Goal: Task Accomplishment & Management: Manage account settings

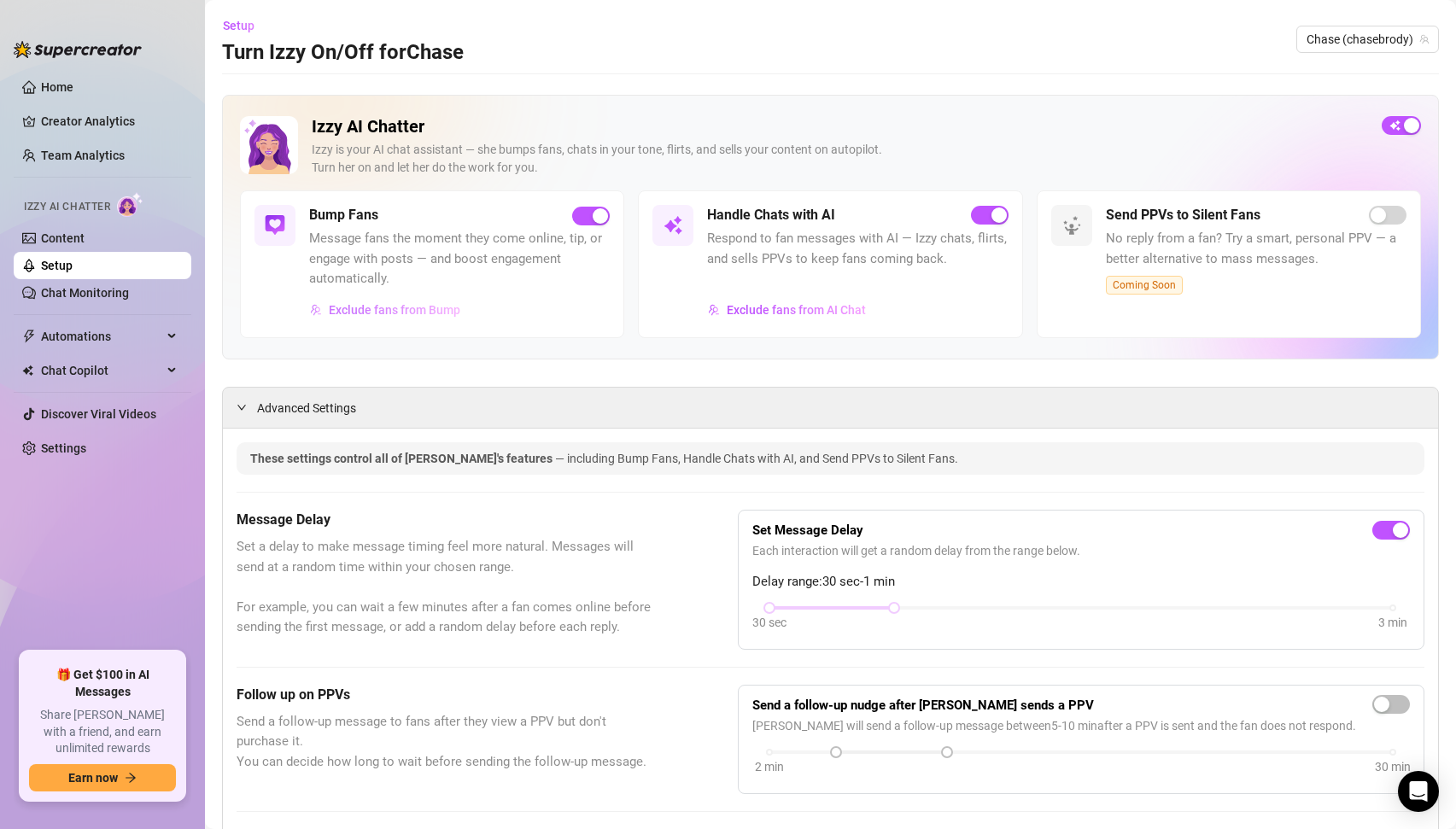
click at [383, 308] on span "Exclude fans from Bump" at bounding box center [394, 309] width 131 height 14
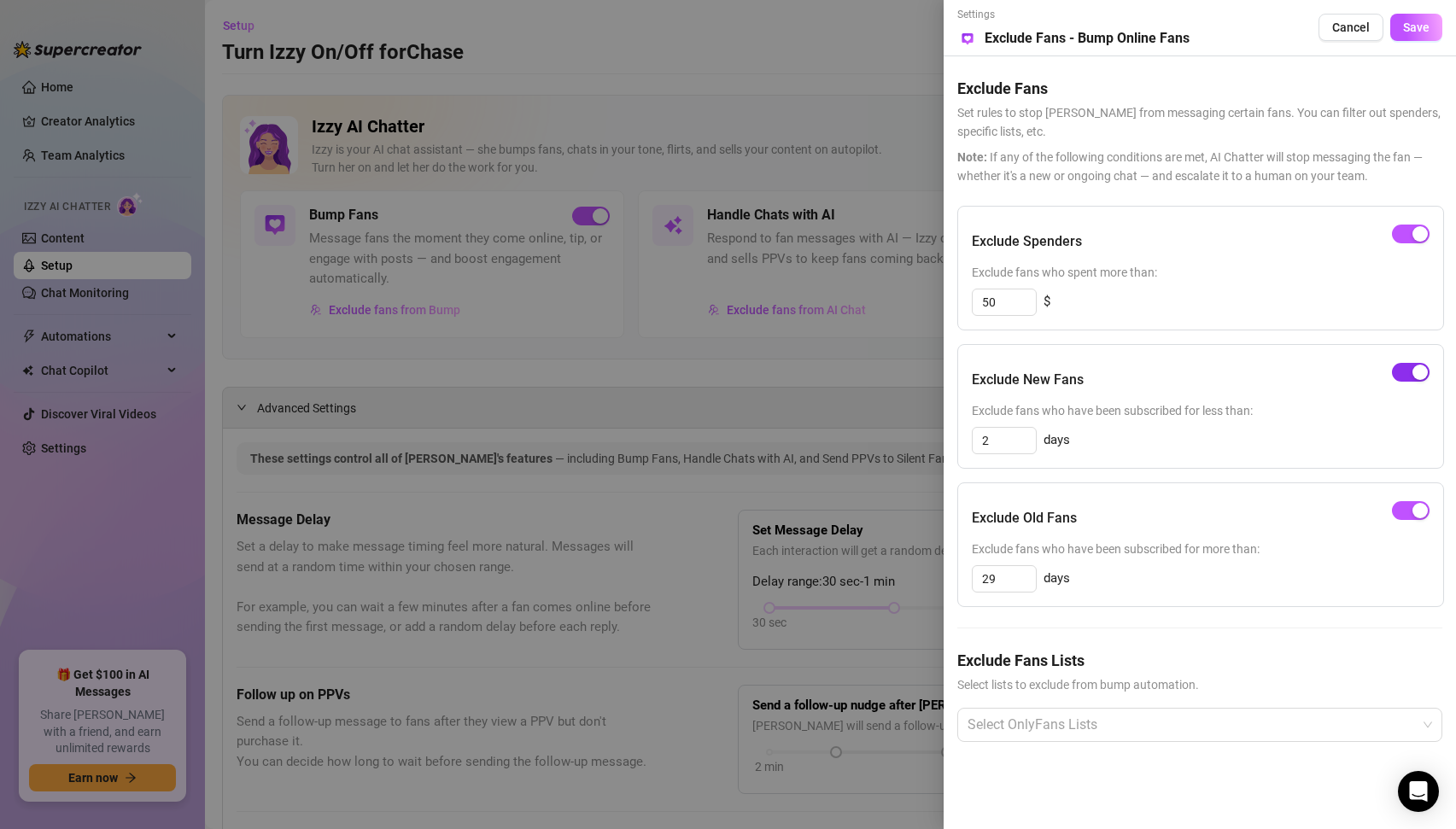
click at [1403, 369] on span "button" at bounding box center [1410, 373] width 37 height 19
click at [1412, 26] on span "Save" at bounding box center [1416, 27] width 26 height 14
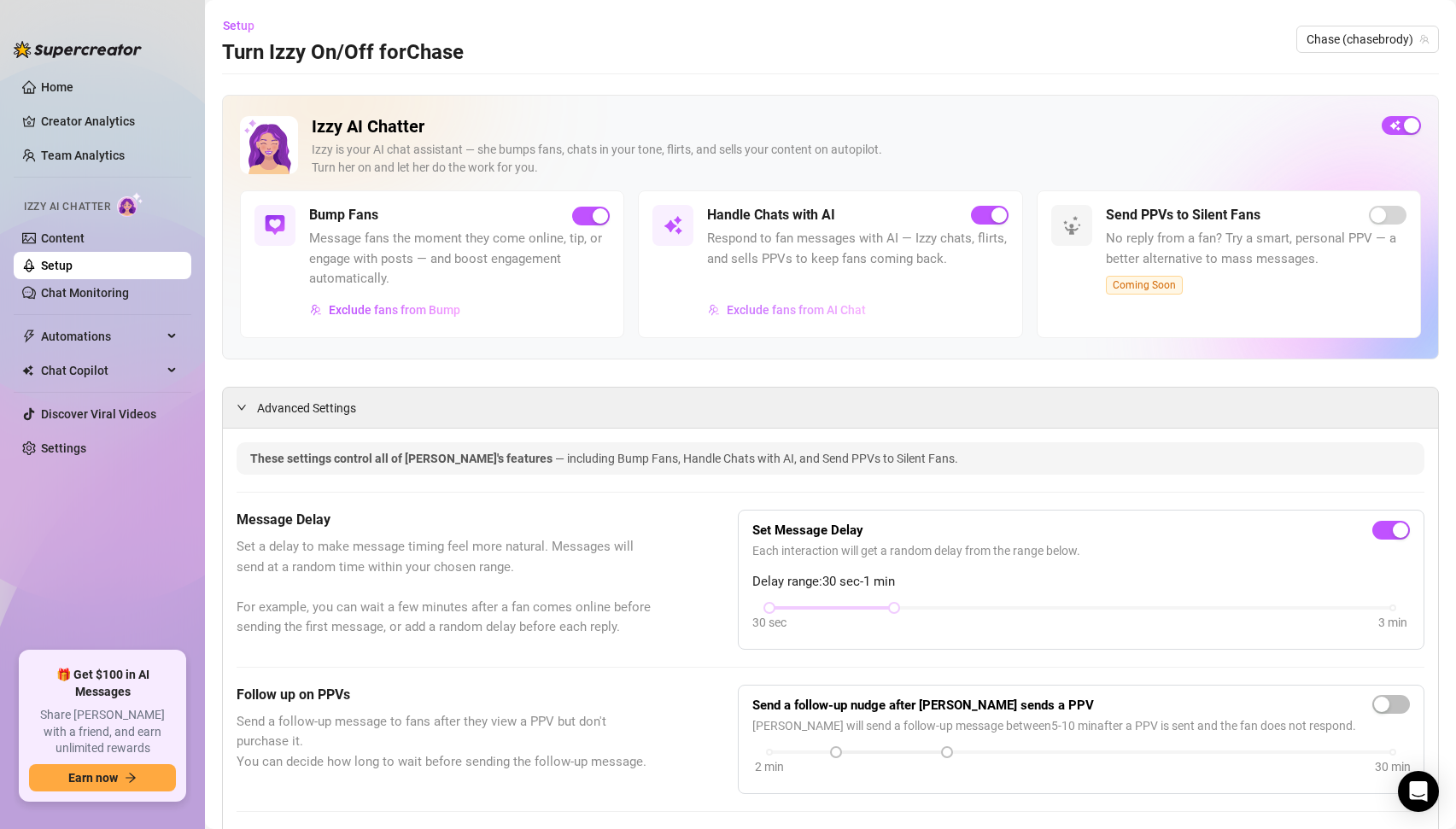
click at [801, 313] on span "Exclude fans from AI Chat" at bounding box center [796, 309] width 139 height 14
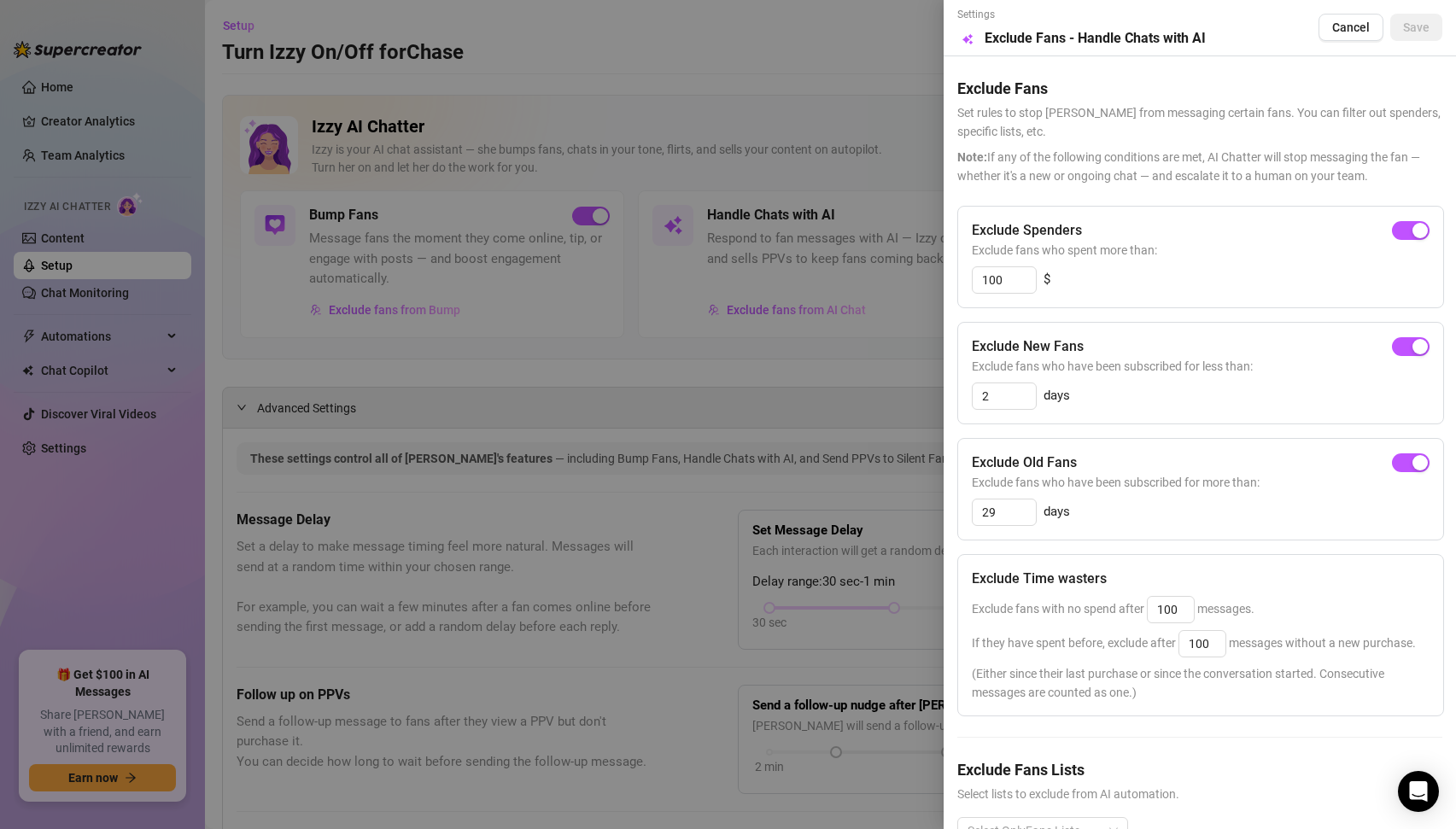
scroll to position [49, 0]
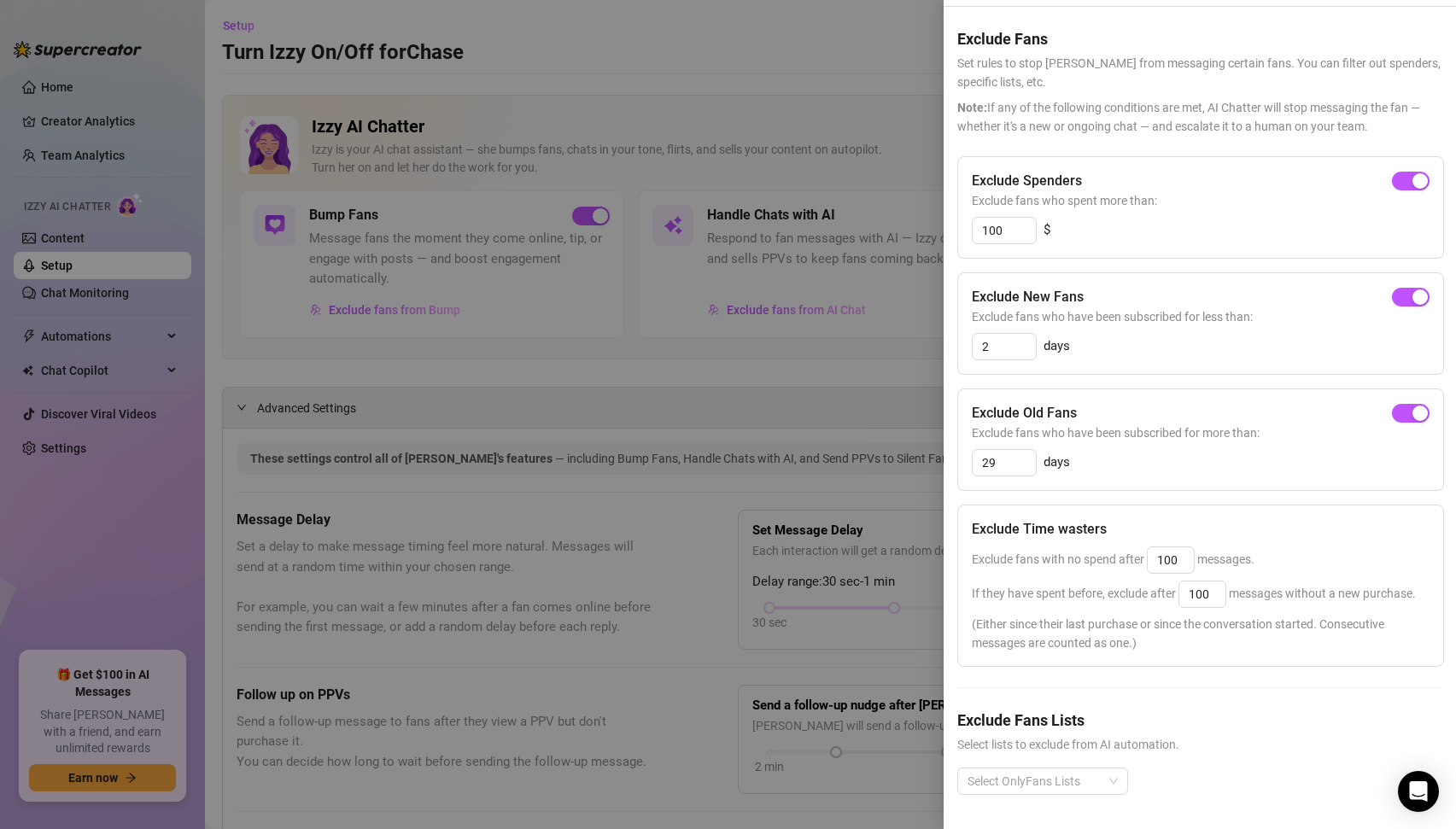
click at [677, 415] on div at bounding box center [728, 414] width 1456 height 829
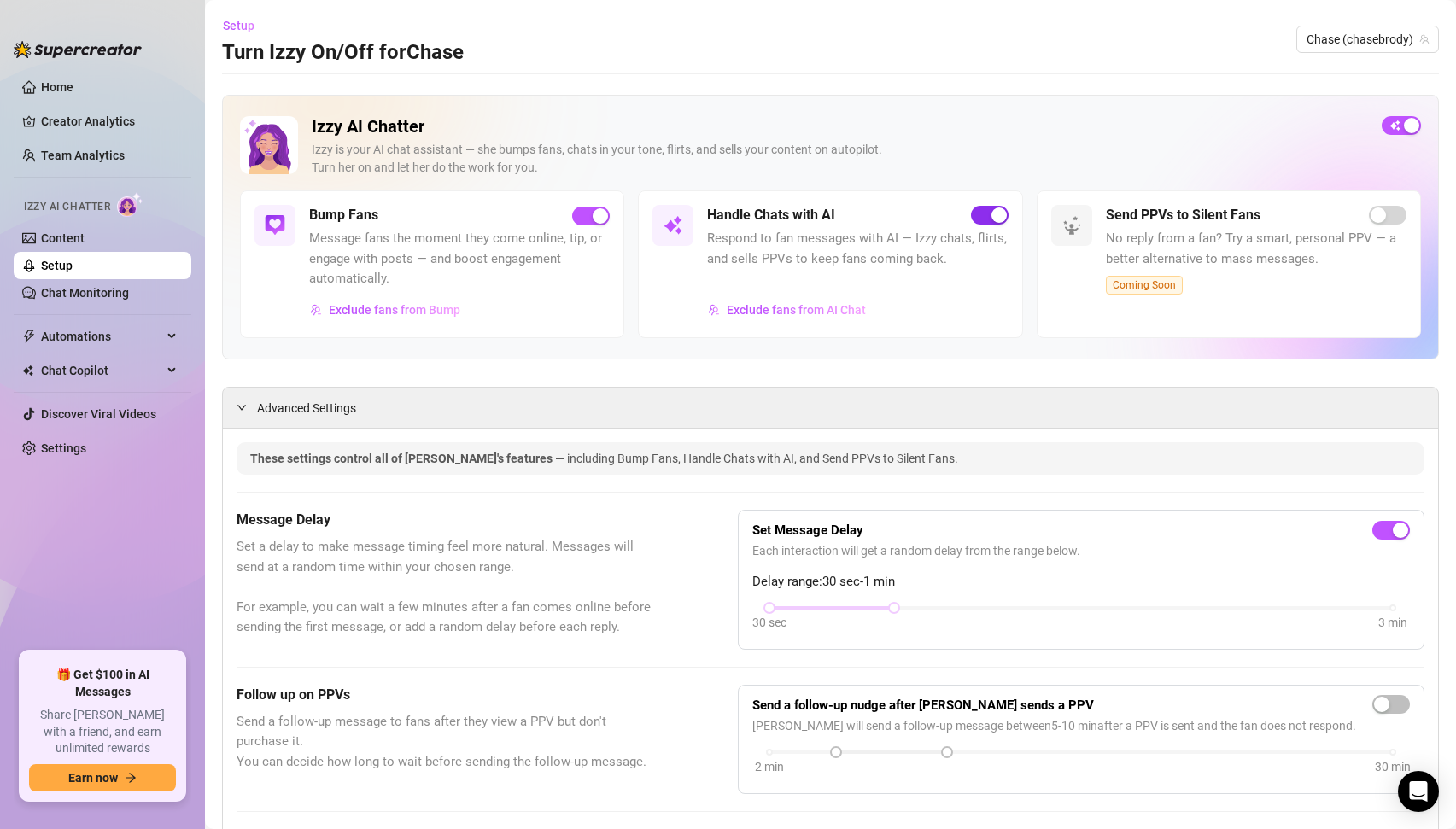
click at [988, 221] on button "button" at bounding box center [989, 215] width 37 height 19
click at [996, 215] on span "button" at bounding box center [989, 215] width 37 height 19
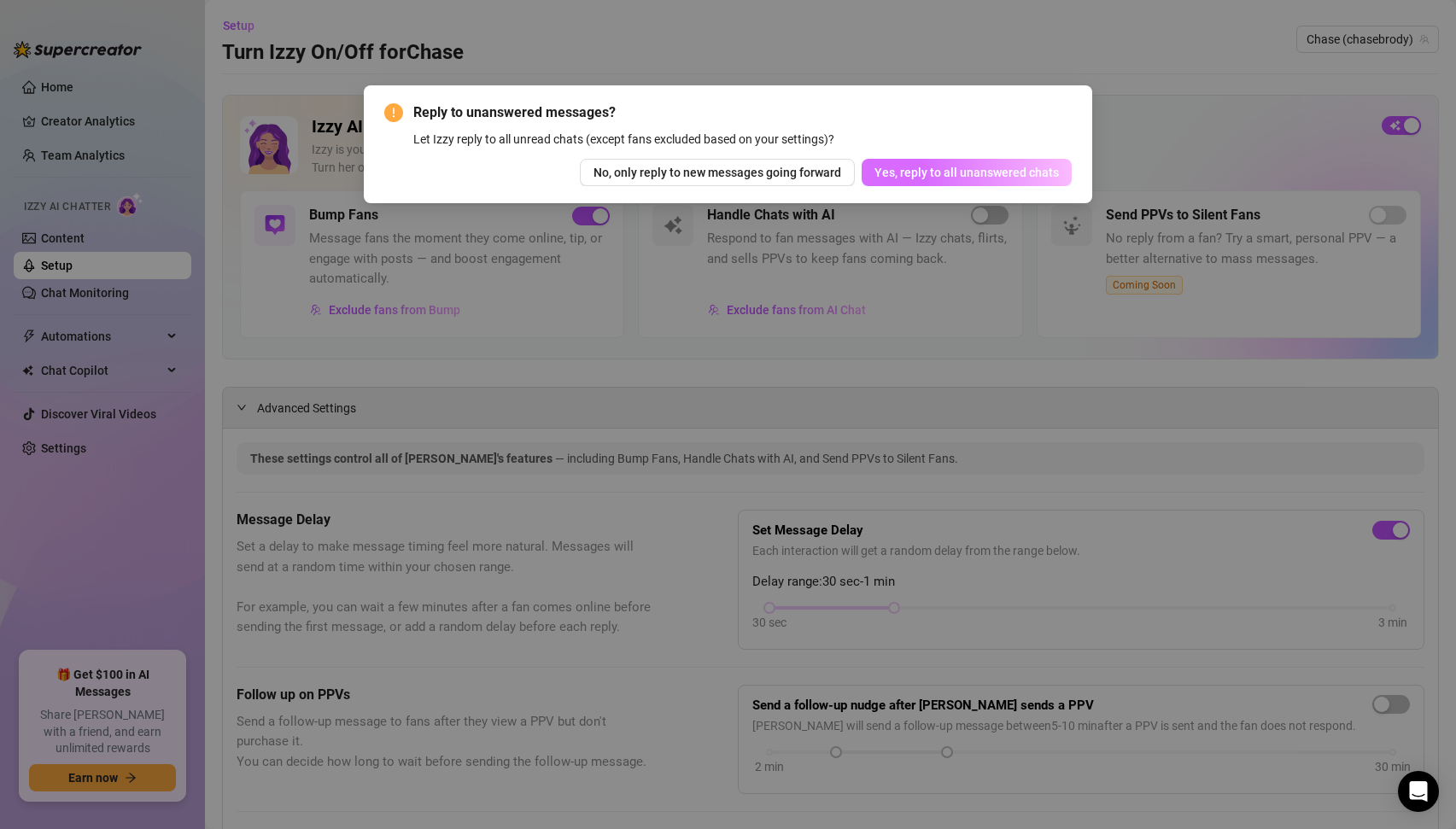
click at [937, 173] on span "Yes, reply to all unanswered chats" at bounding box center [967, 172] width 184 height 14
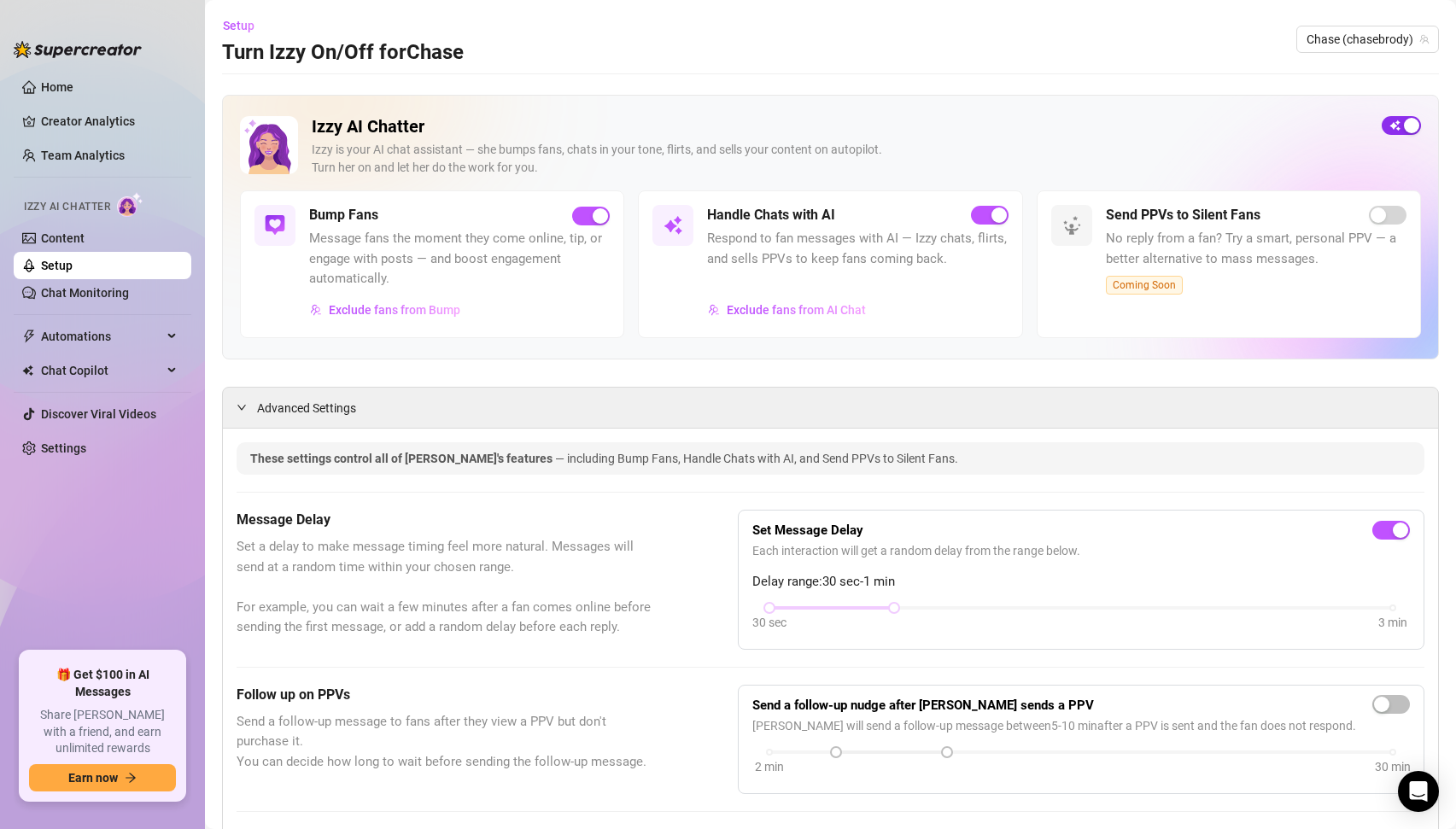
click at [1407, 120] on div "button" at bounding box center [1411, 126] width 16 height 16
click at [1381, 166] on div "Izzy AI Chatter [PERSON_NAME] is your AI chat assistant — she bumps fans, chats…" at bounding box center [831, 154] width 1181 height 75
click at [67, 294] on link "Chat Monitoring" at bounding box center [85, 292] width 88 height 14
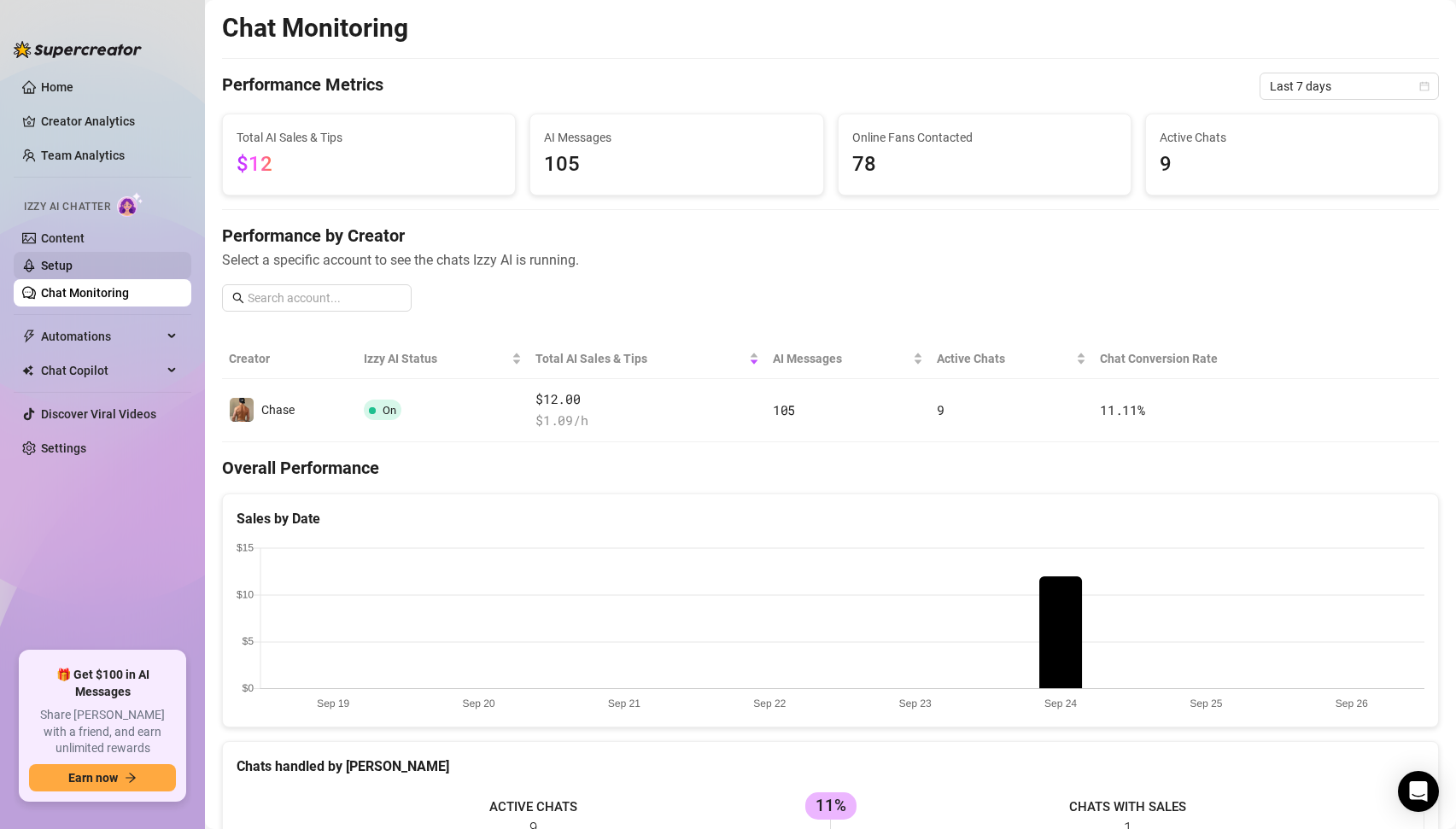
click at [61, 264] on link "Setup" at bounding box center [57, 265] width 32 height 14
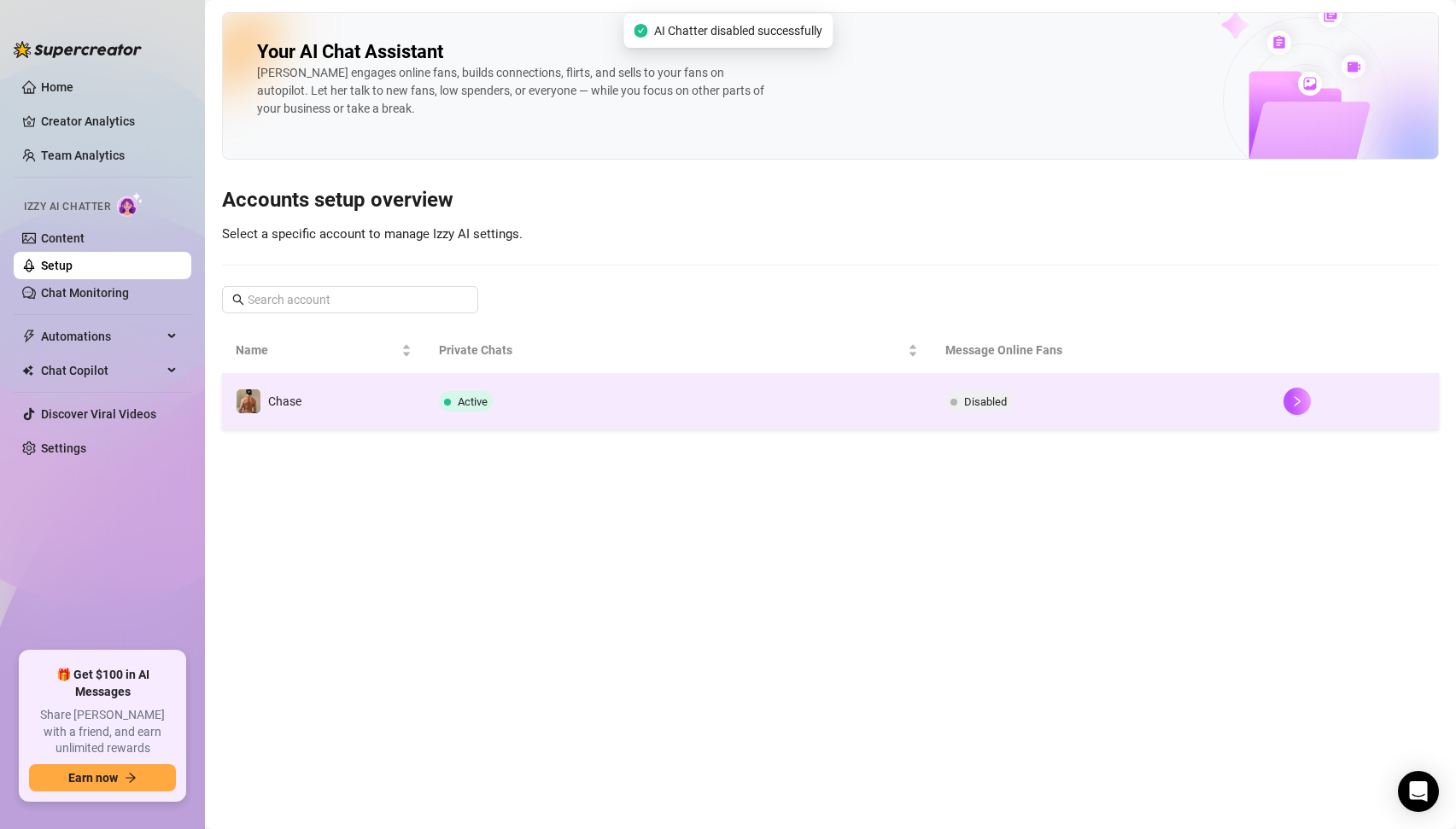
click at [551, 401] on td "Active" at bounding box center [679, 402] width 508 height 56
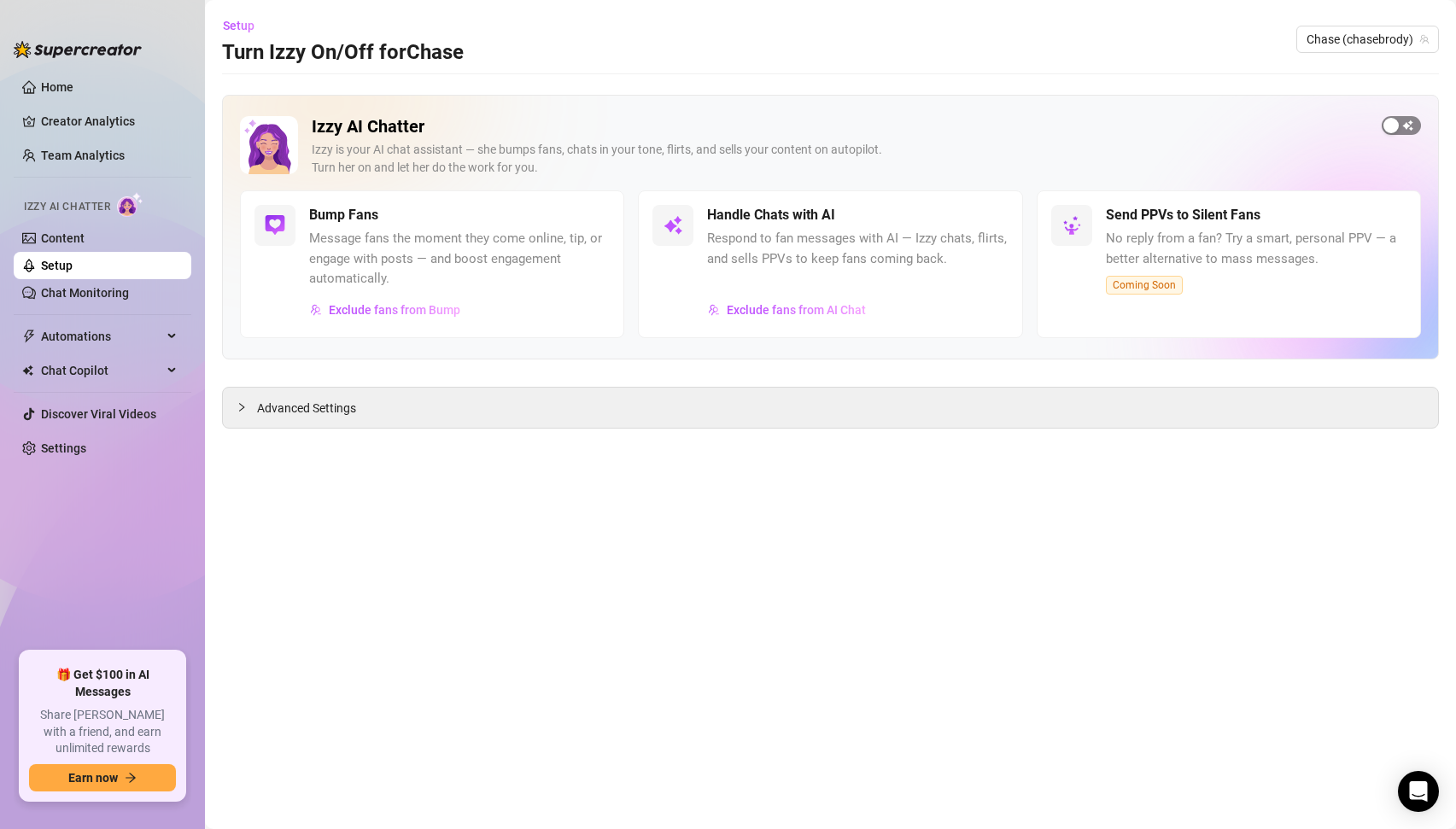
click at [1395, 125] on div "button" at bounding box center [1391, 126] width 16 height 16
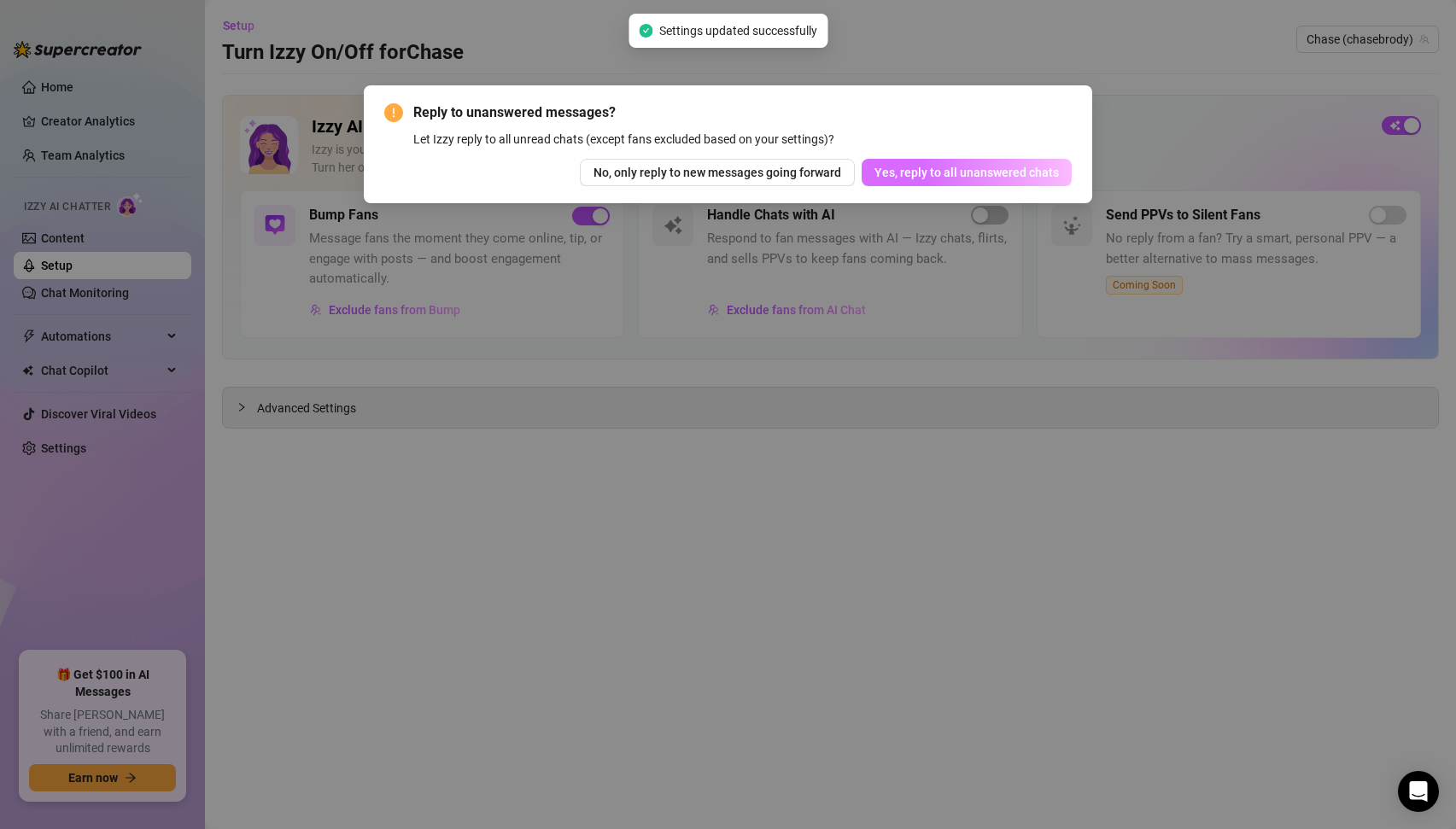
click at [977, 176] on span "Yes, reply to all unanswered chats" at bounding box center [967, 172] width 184 height 14
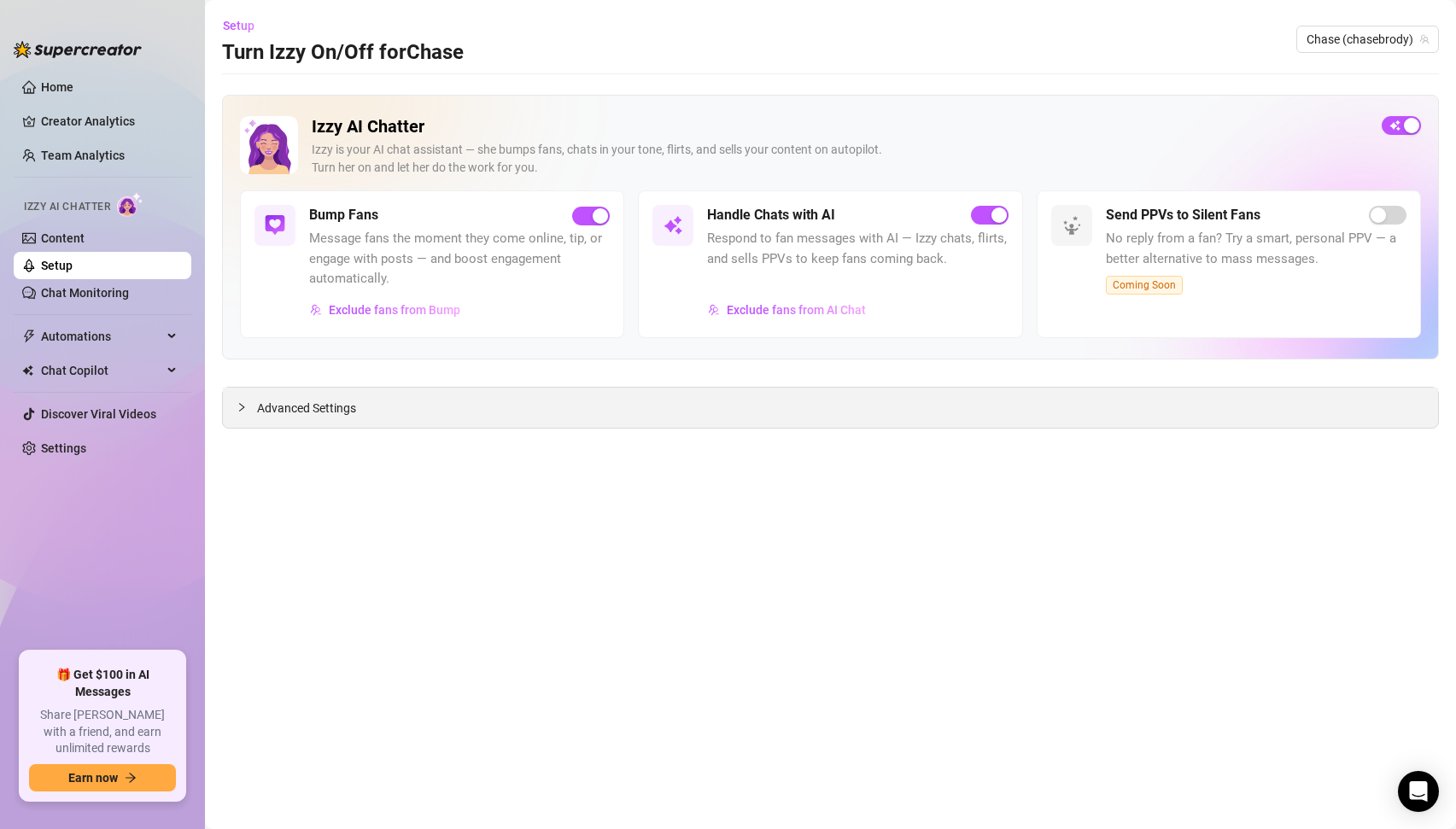
click at [316, 407] on span "Advanced Settings" at bounding box center [306, 408] width 99 height 19
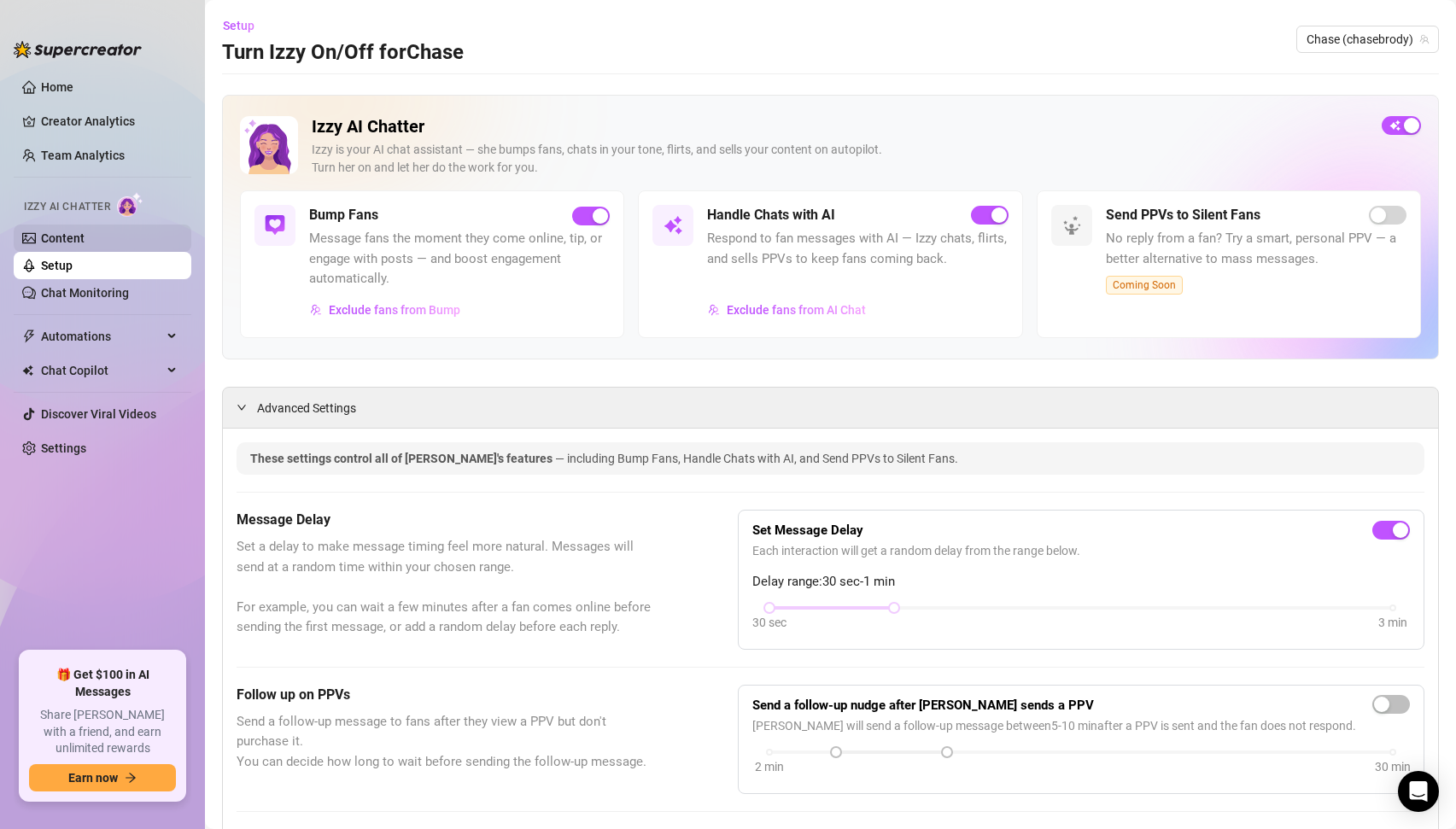
click at [58, 233] on link "Content" at bounding box center [62, 238] width 44 height 14
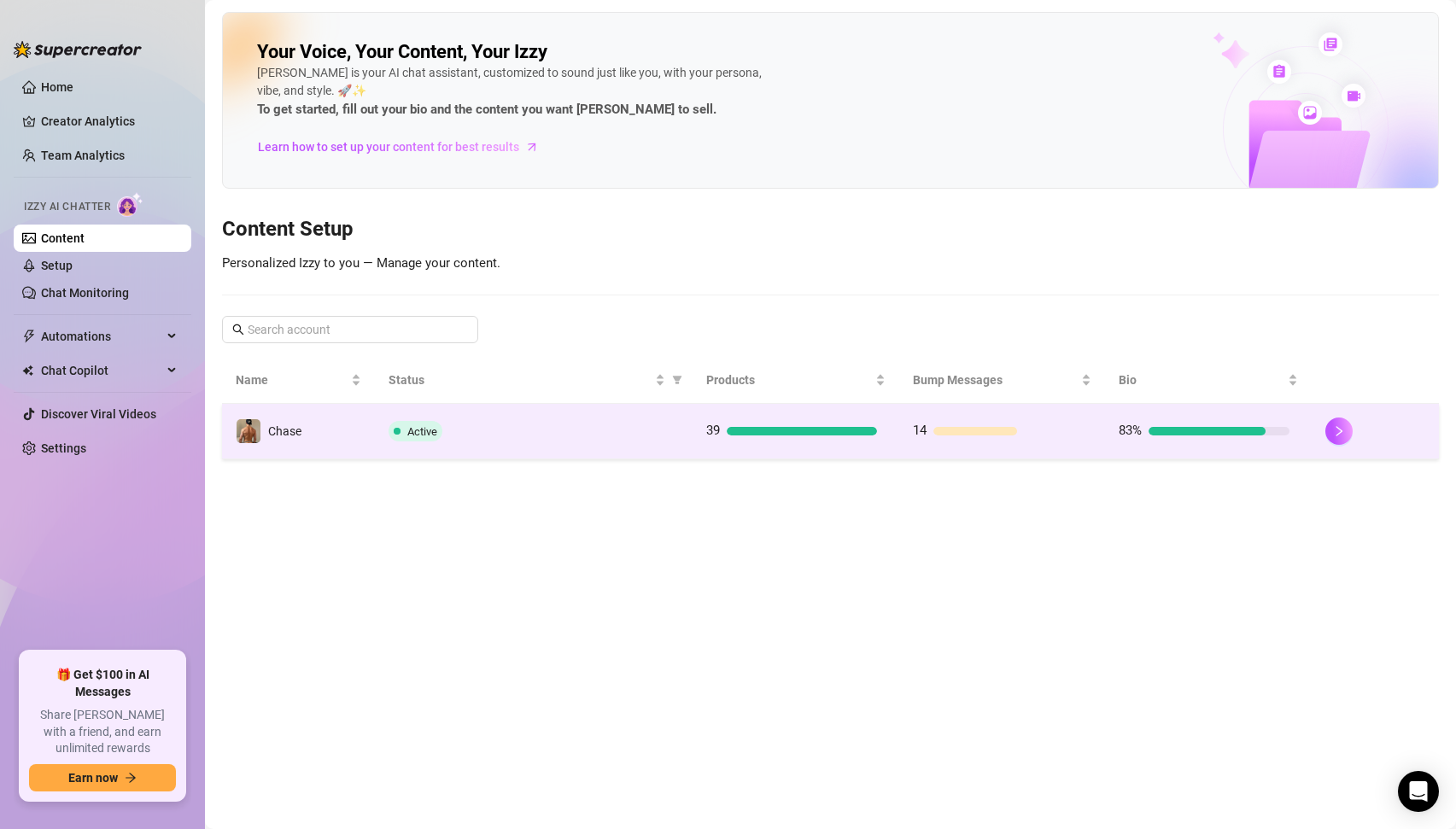
click at [484, 425] on div "Active" at bounding box center [534, 431] width 291 height 20
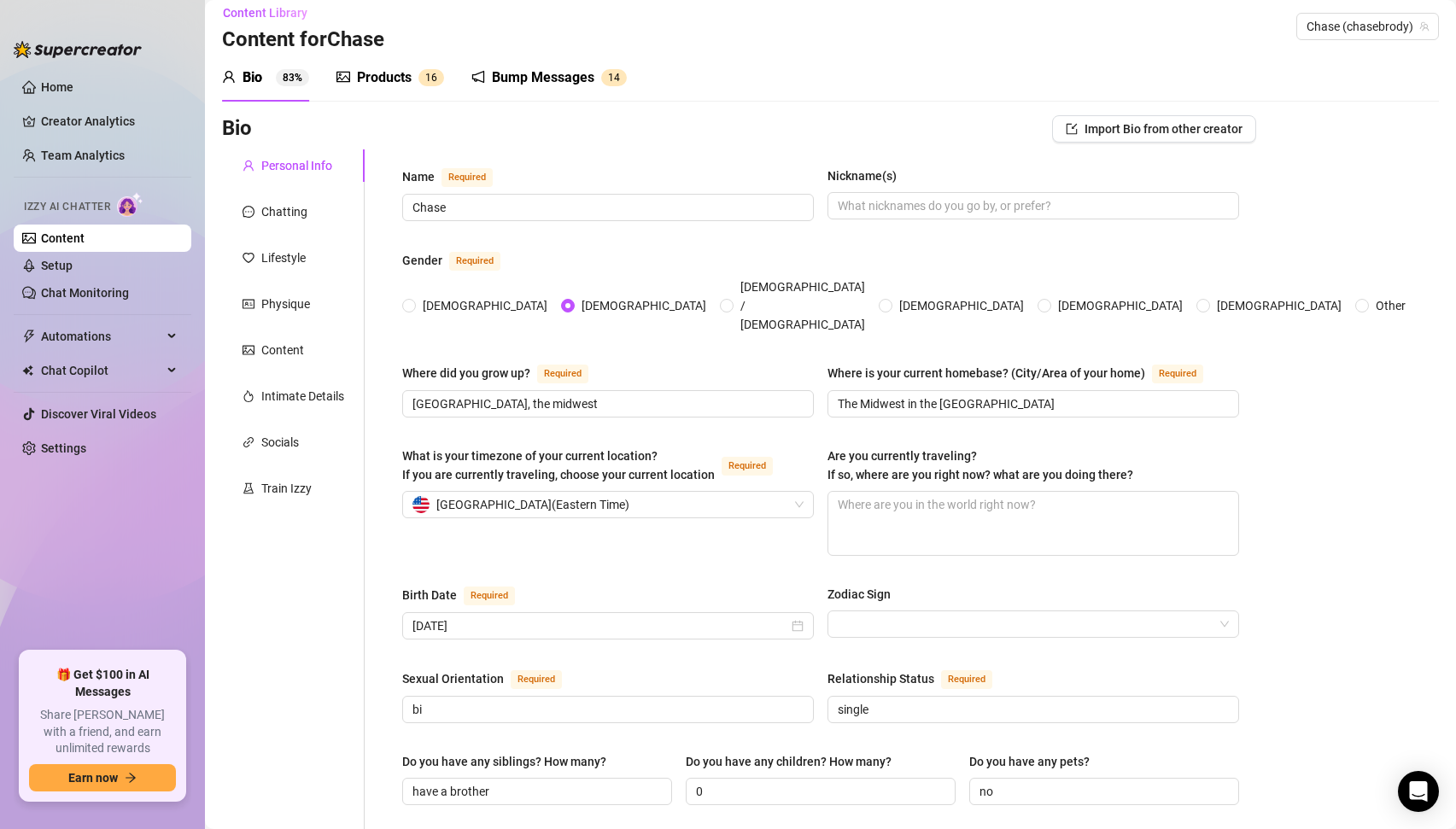
scroll to position [10, 0]
click at [282, 213] on div "Chatting" at bounding box center [285, 214] width 47 height 19
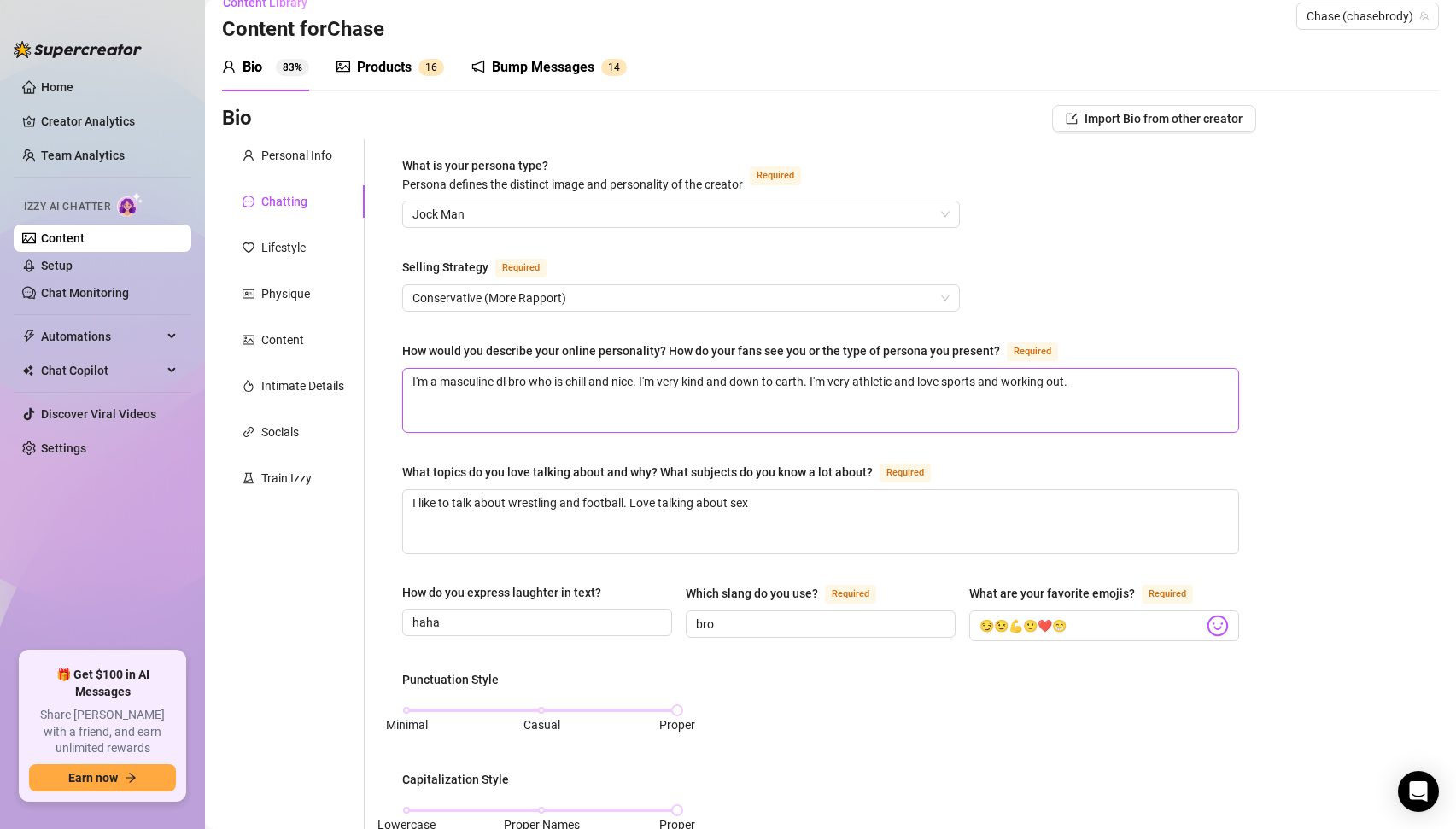
scroll to position [25, 0]
click at [526, 294] on span "Conservative (More Rapport)" at bounding box center [681, 296] width 537 height 26
click at [1061, 249] on div "What is your persona type? [PERSON_NAME] defines the distinct image and persona…" at bounding box center [821, 775] width 837 height 1241
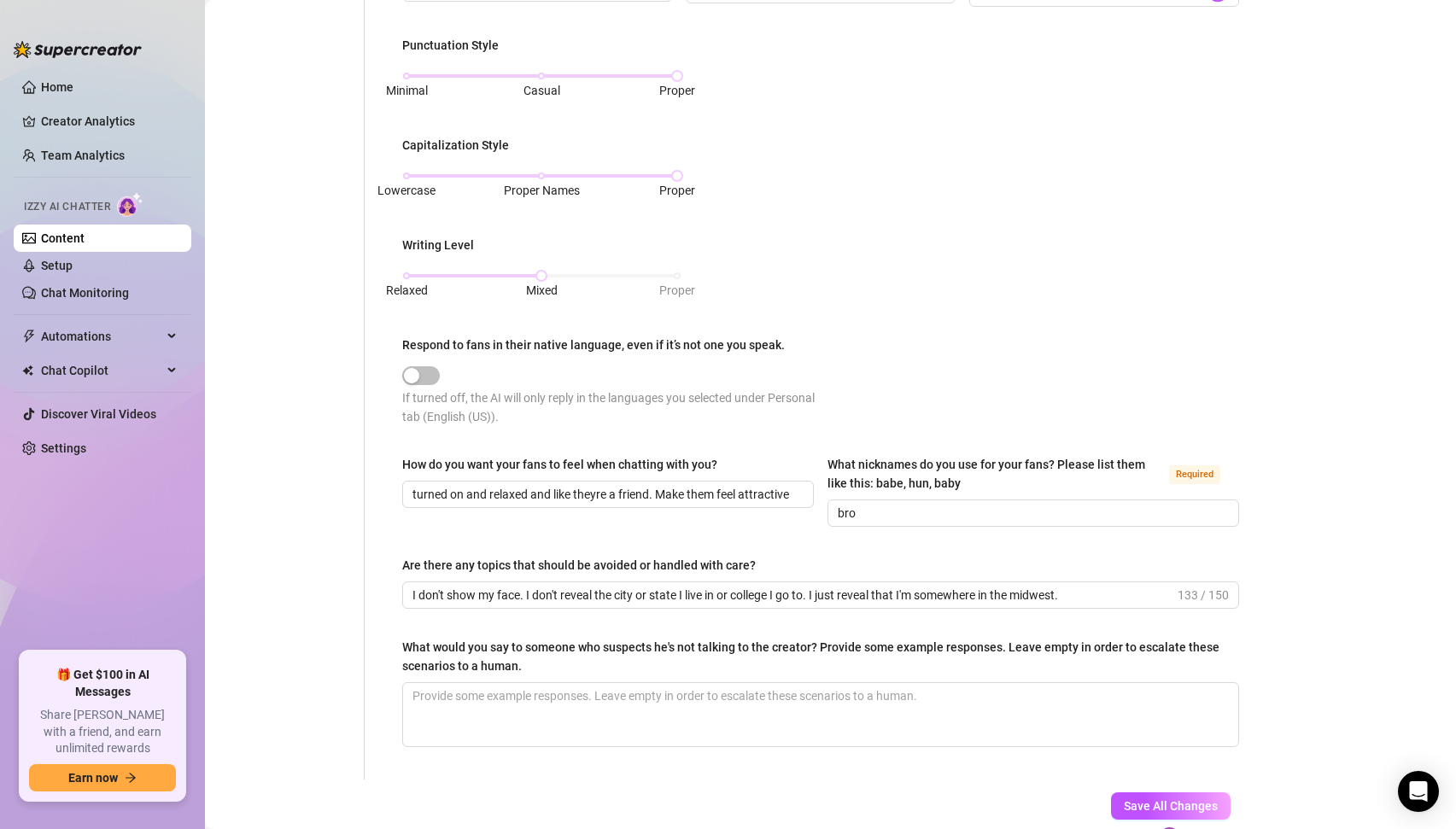
scroll to position [495, 0]
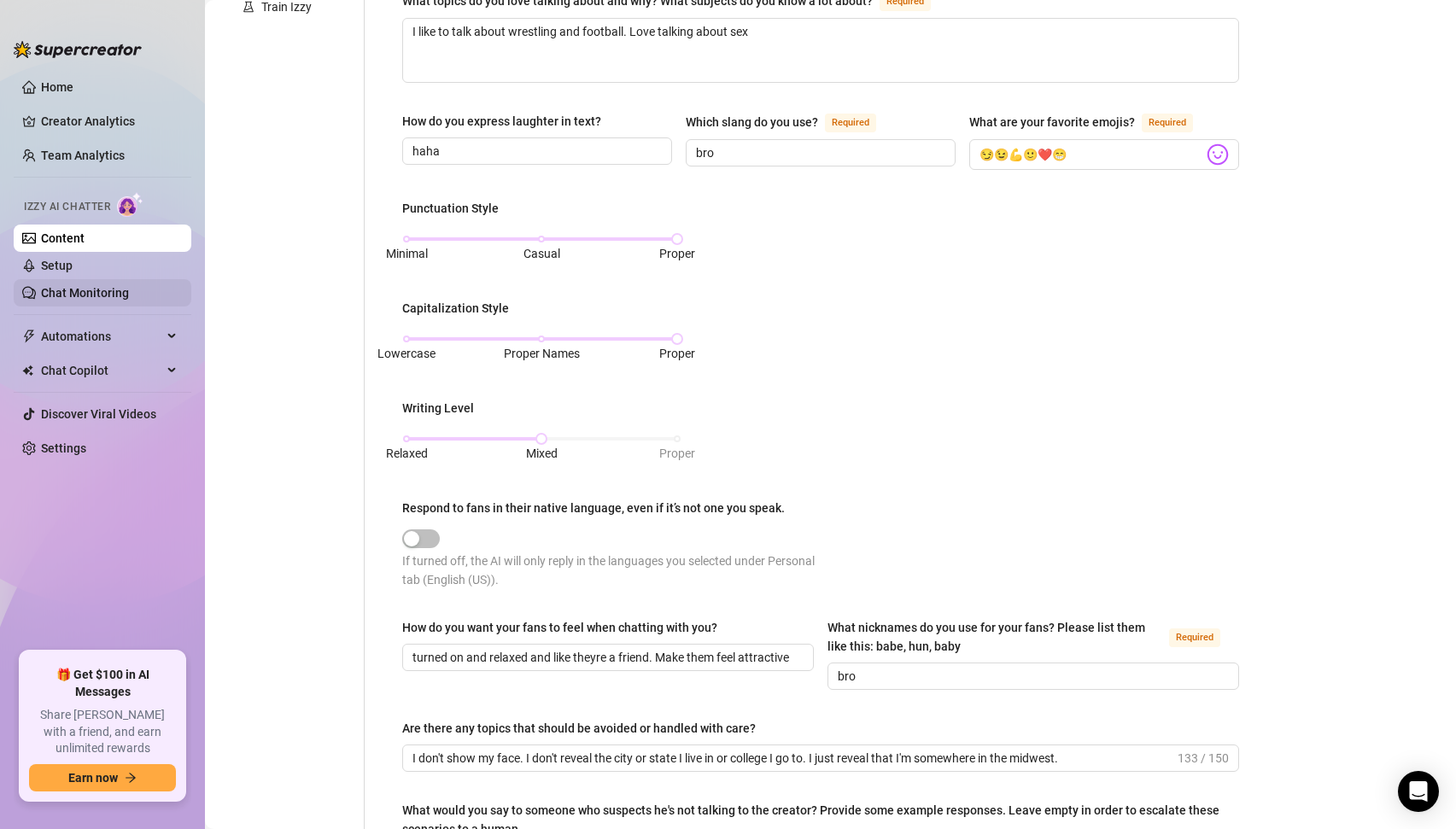
click at [59, 295] on link "Chat Monitoring" at bounding box center [85, 292] width 88 height 14
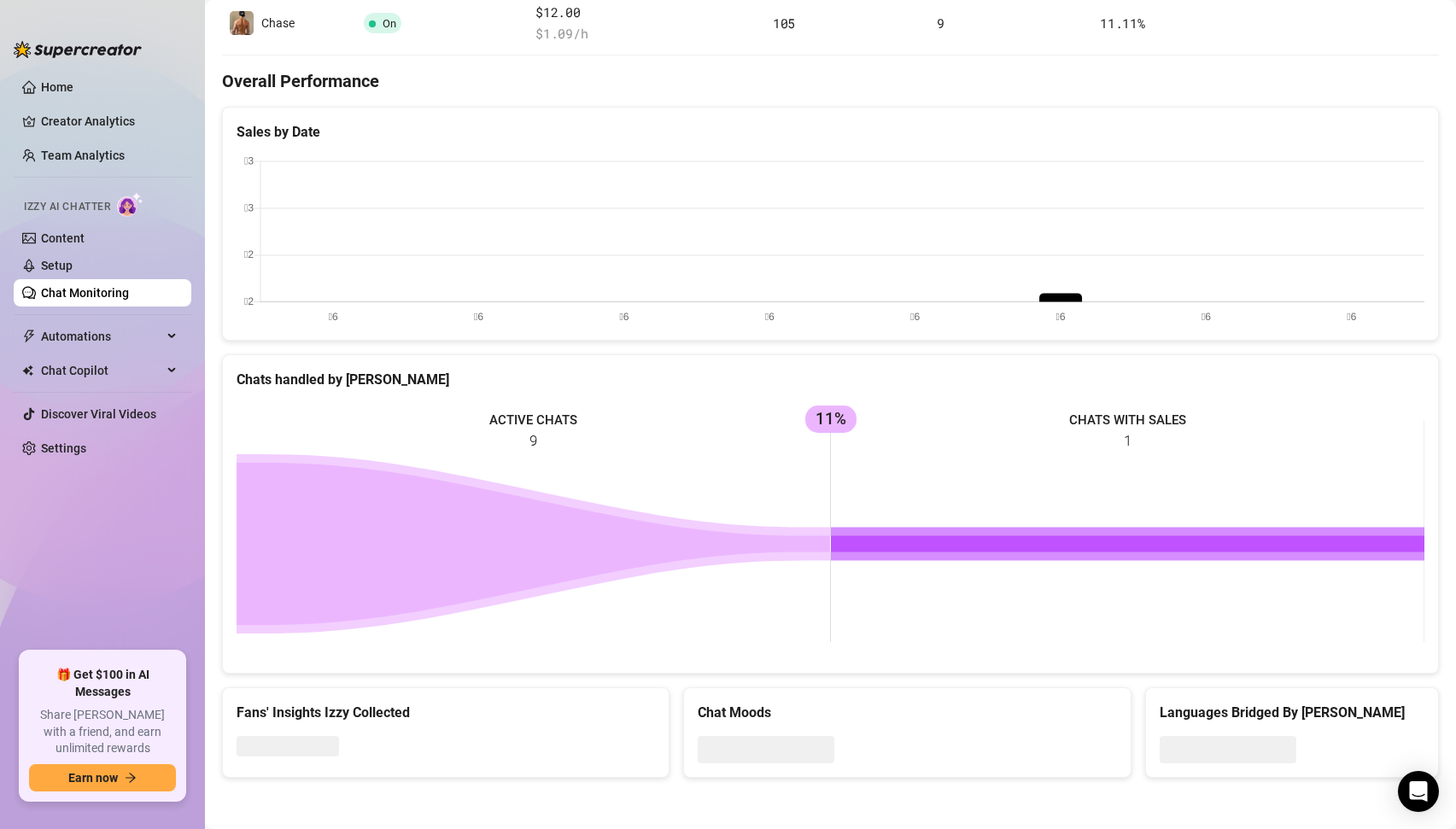
scroll to position [387, 0]
